Goal: Find specific page/section: Find specific page/section

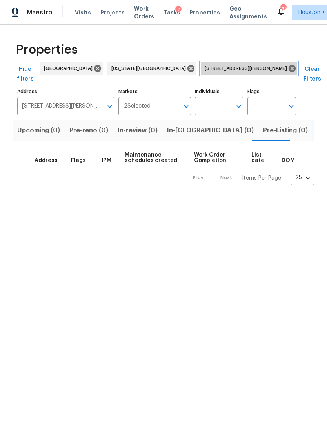
click at [288, 70] on icon at bounding box center [292, 68] width 9 height 9
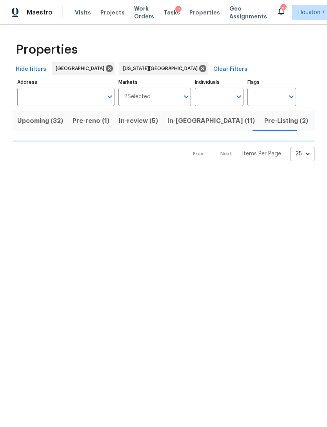
click at [74, 96] on input "Address" at bounding box center [59, 97] width 85 height 18
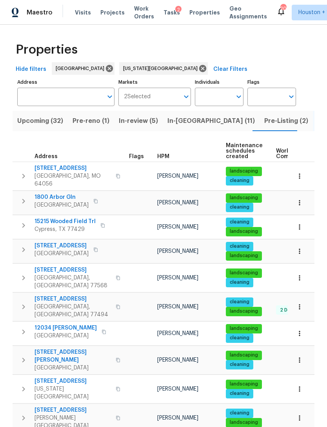
click at [47, 346] on td "[STREET_ADDRESS][PERSON_NAME][PERSON_NAME]" at bounding box center [69, 360] width 113 height 28
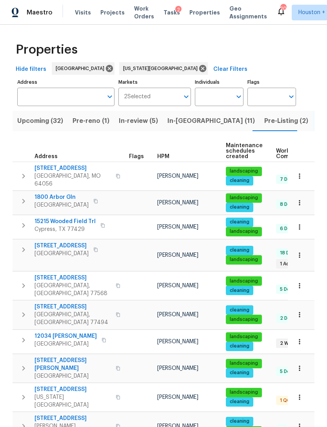
click at [85, 94] on input "Address" at bounding box center [59, 97] width 85 height 18
type input "11114"
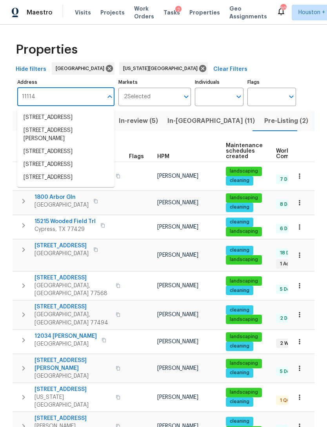
click at [72, 183] on li "[STREET_ADDRESS]" at bounding box center [65, 177] width 97 height 13
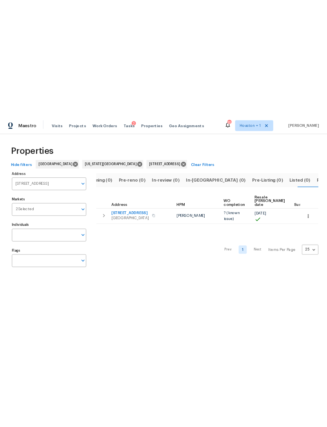
scroll to position [0, 28]
